Goal: Check status: Check status

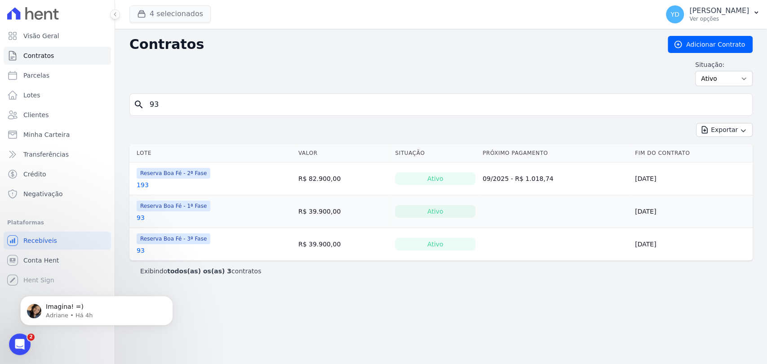
scroll to position [1, 0]
click at [214, 105] on input "93" at bounding box center [446, 105] width 604 height 18
type input "237"
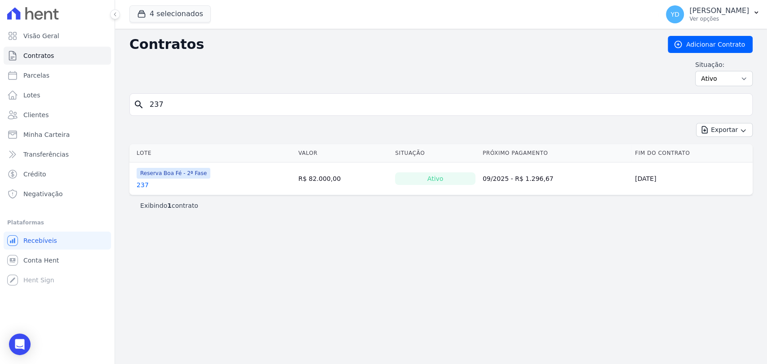
click at [144, 187] on link "237" at bounding box center [143, 185] width 12 height 9
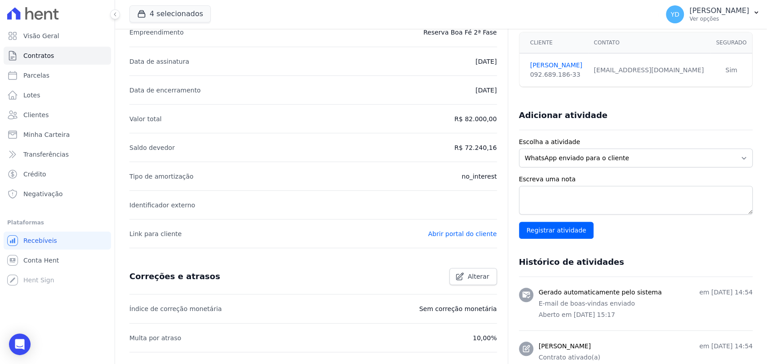
scroll to position [28, 0]
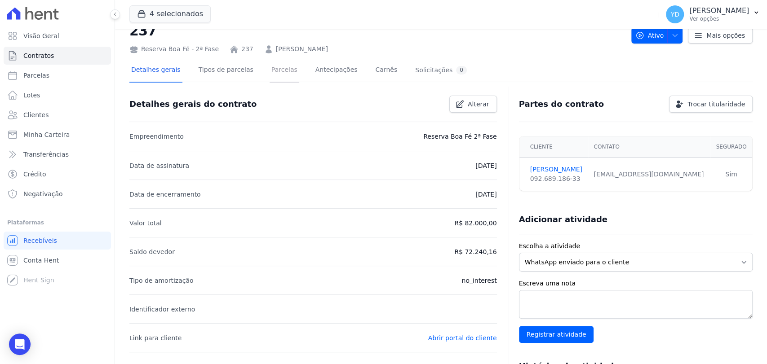
click at [271, 79] on link "Parcelas" at bounding box center [285, 71] width 30 height 24
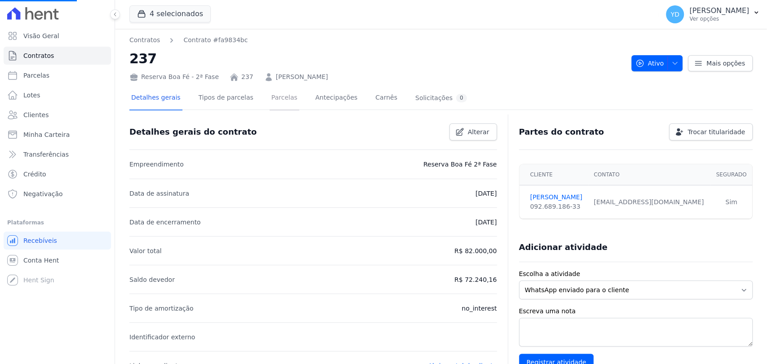
scroll to position [0, 0]
